Goal: Find specific page/section: Find specific page/section

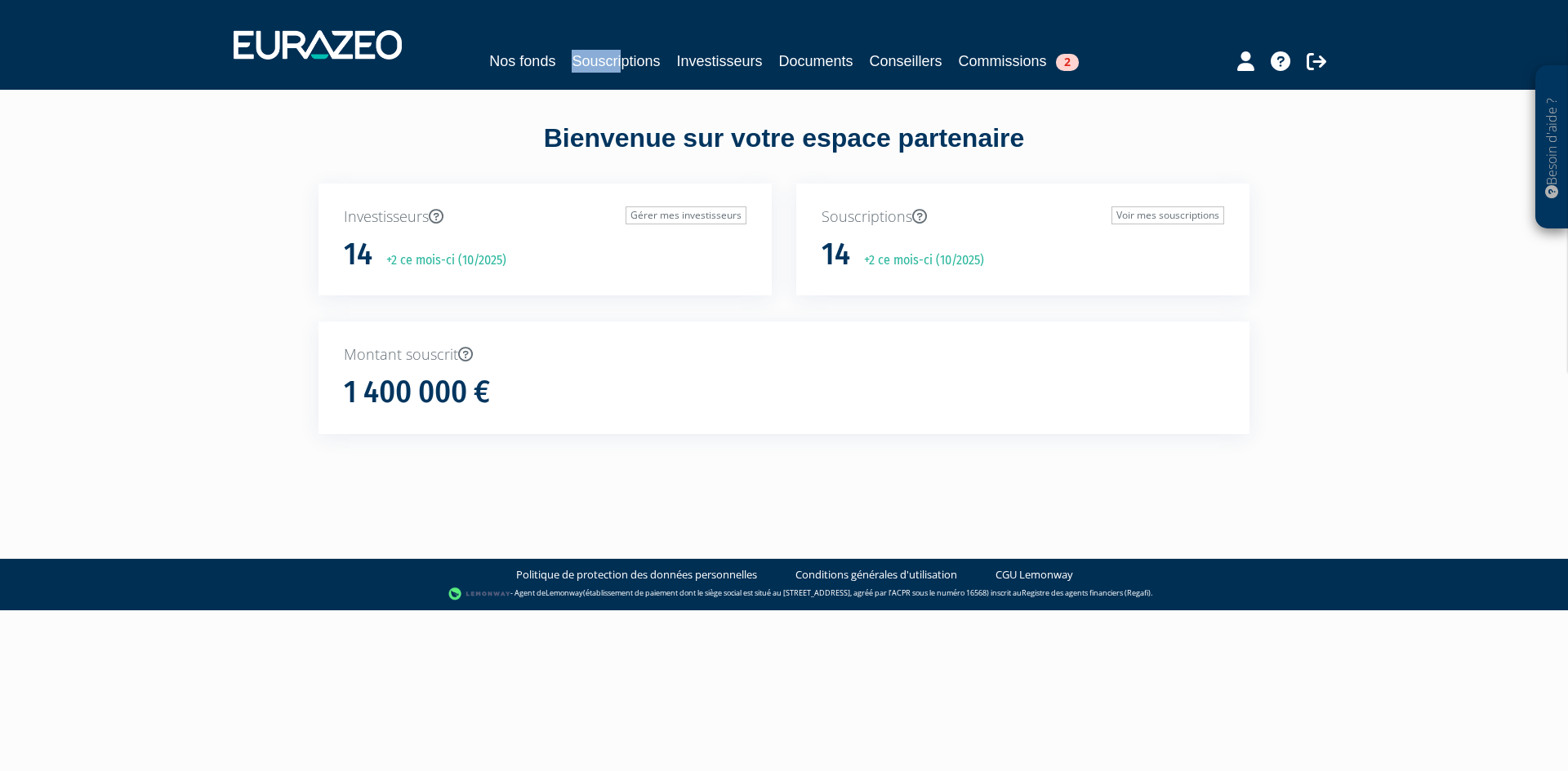
click at [618, 65] on div "Nos fonds Souscriptions Investisseurs Documents Conseillers Commissions 2" at bounding box center [785, 45] width 1126 height 61
click at [618, 66] on link "Souscriptions" at bounding box center [615, 62] width 89 height 23
